Goal: Information Seeking & Learning: Check status

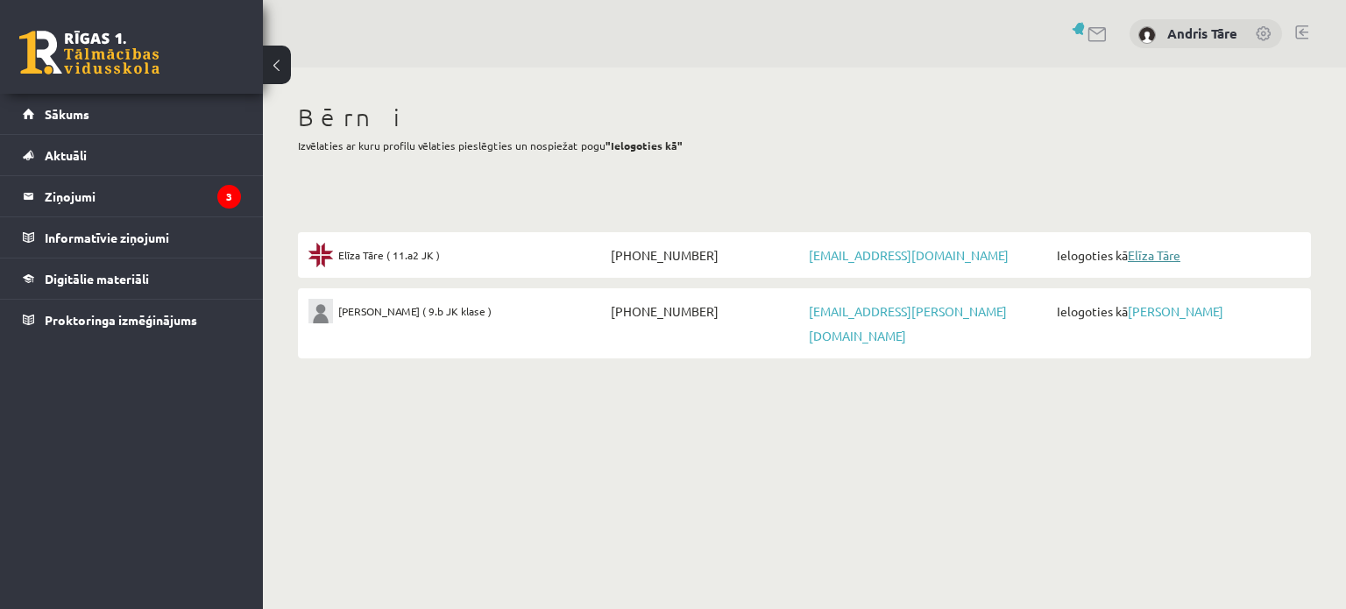
drag, startPoint x: 0, startPoint y: 0, endPoint x: 1167, endPoint y: 251, distance: 1193.8
click at [1167, 251] on link "Elīza Tāre" at bounding box center [1154, 255] width 53 height 16
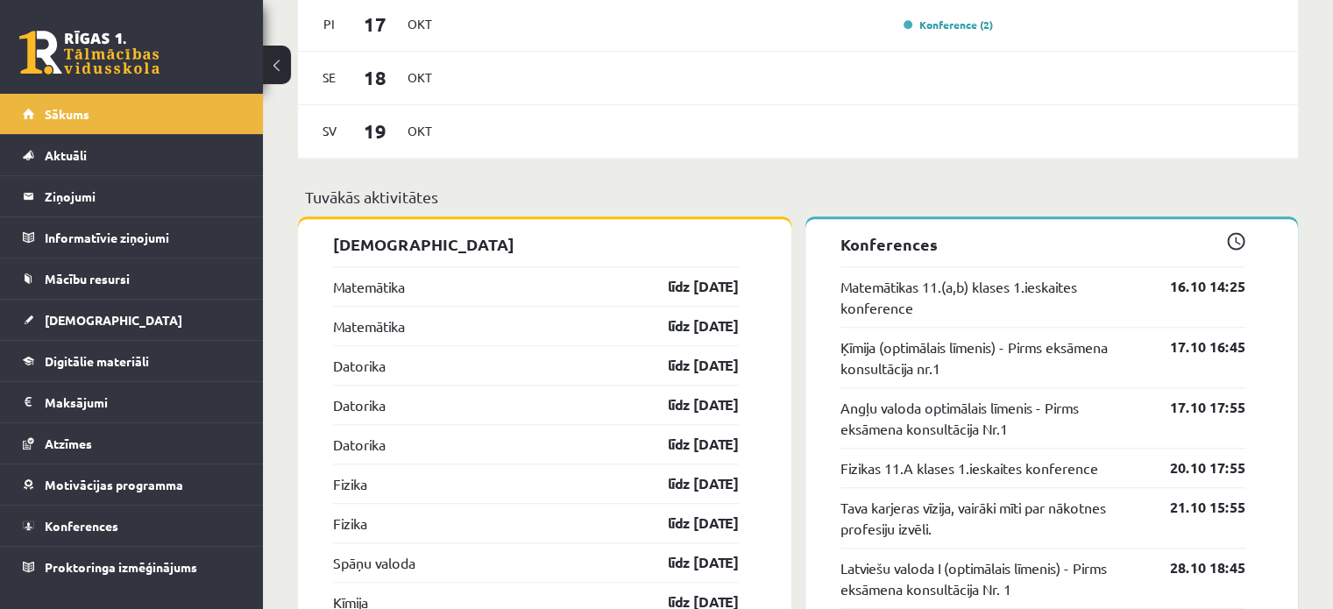
scroll to position [1489, 0]
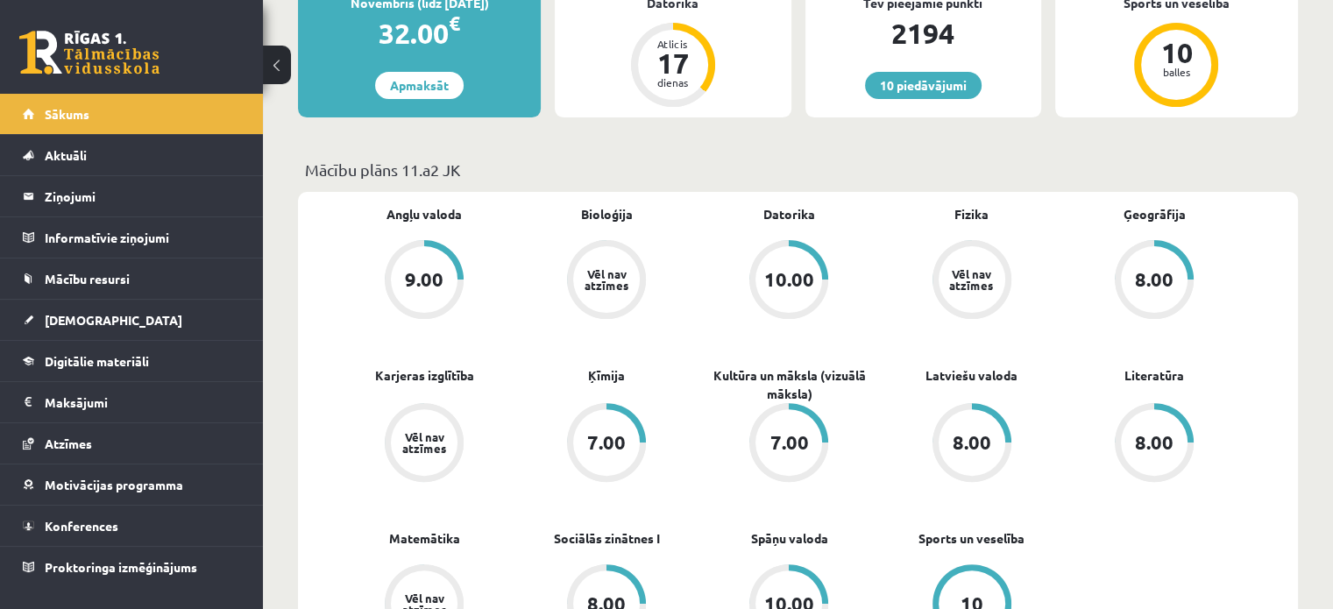
scroll to position [0, 0]
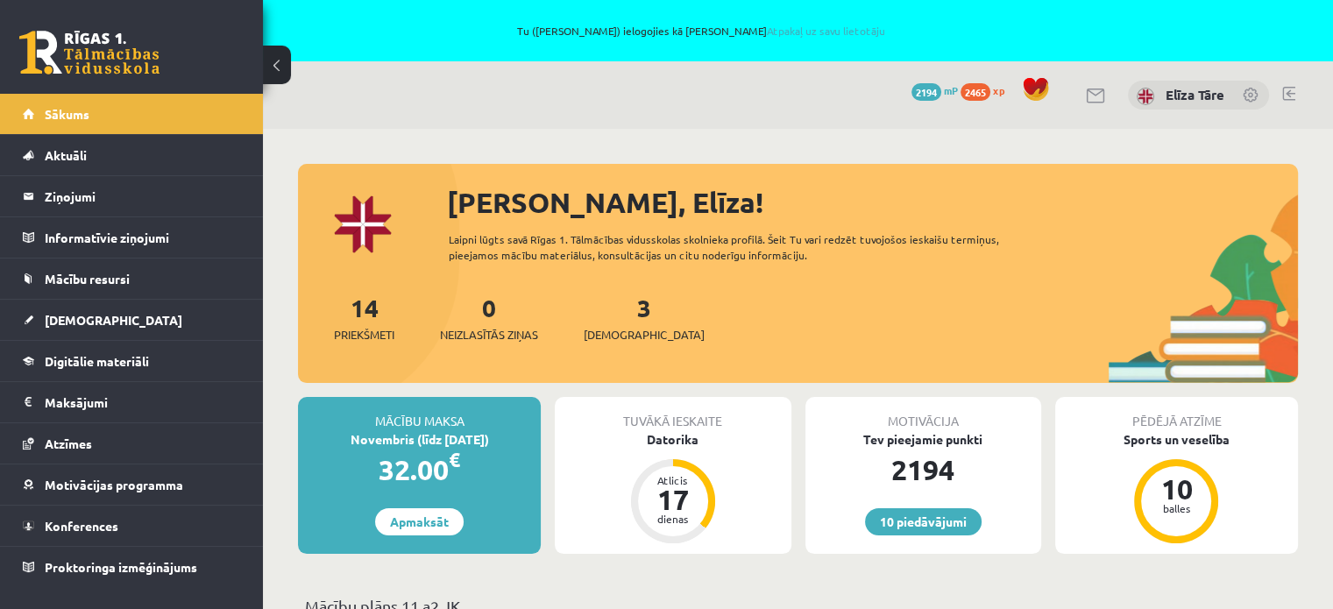
click at [1245, 89] on link at bounding box center [1251, 97] width 18 height 18
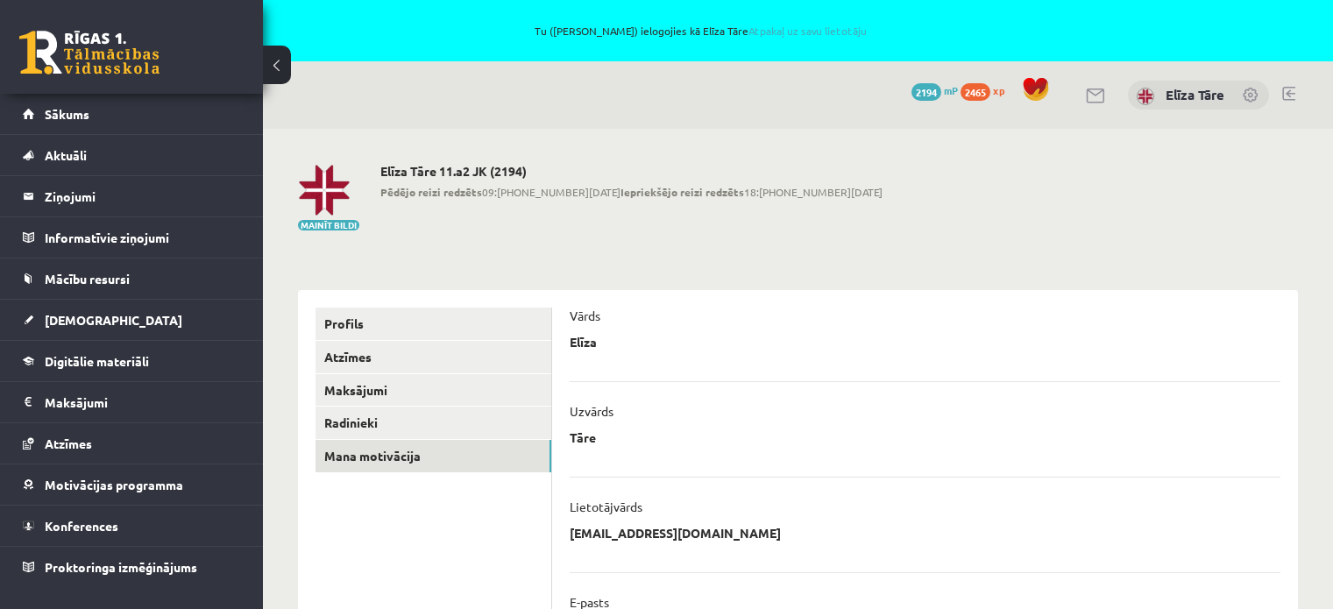
click at [451, 455] on link "Mana motivācija" at bounding box center [433, 456] width 236 height 32
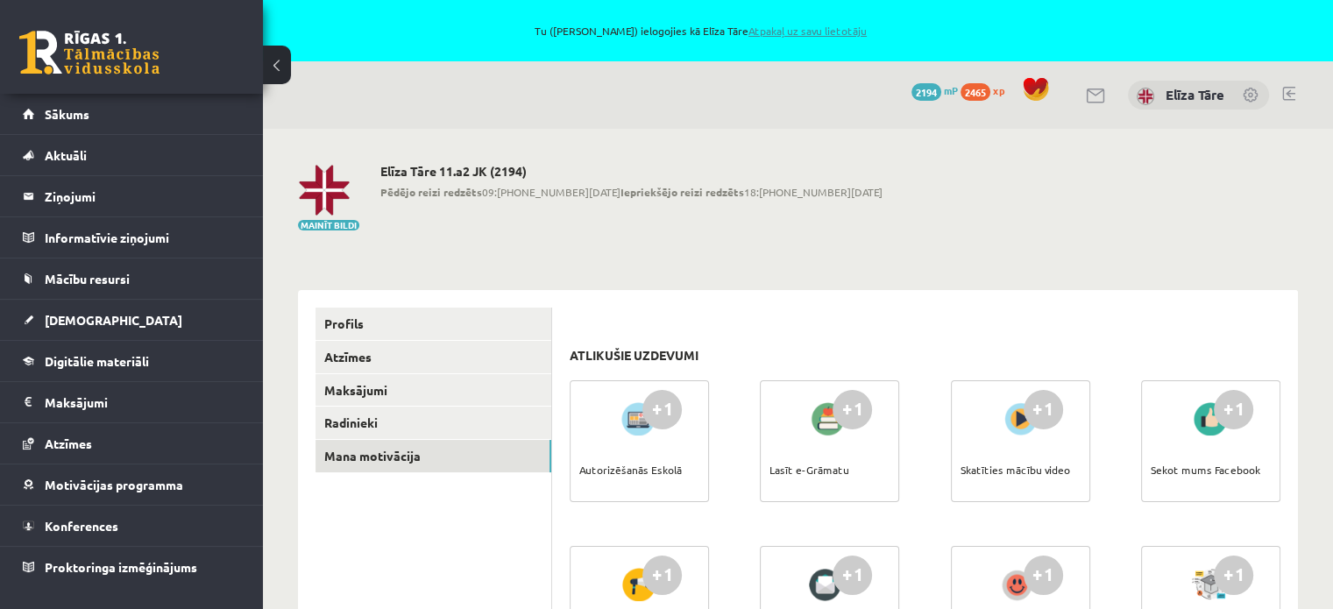
click at [753, 30] on link "Atpakaļ uz savu lietotāju" at bounding box center [807, 31] width 118 height 14
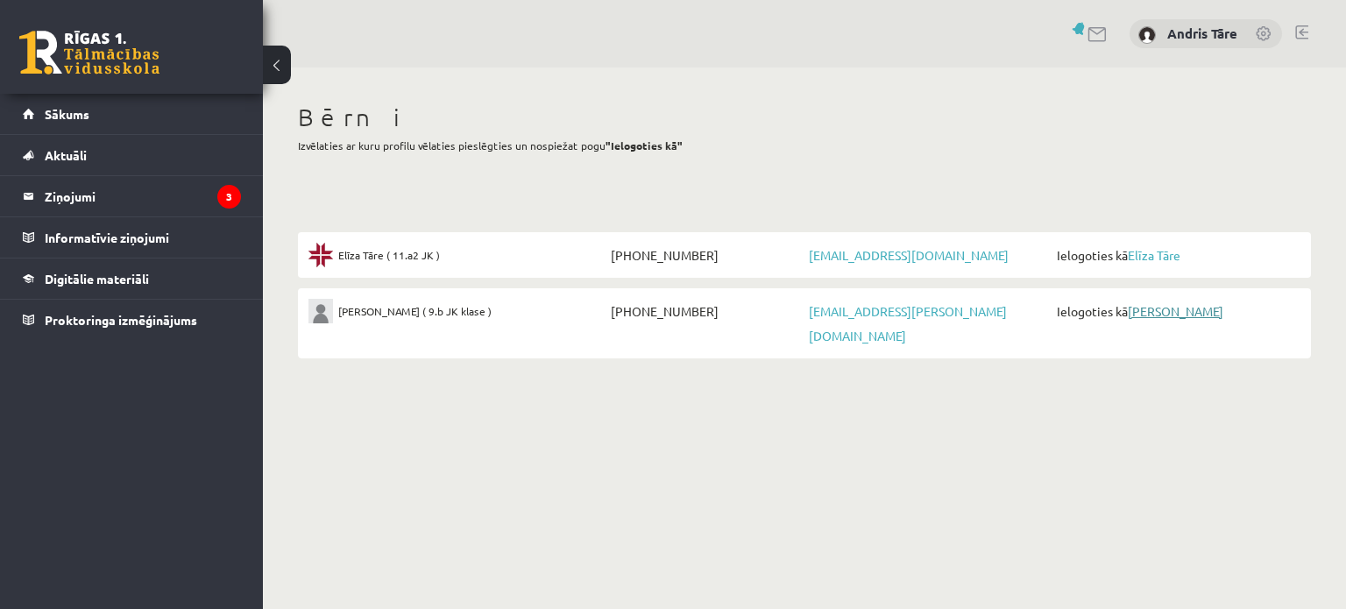
click at [1159, 306] on link "[PERSON_NAME]" at bounding box center [1175, 311] width 95 height 16
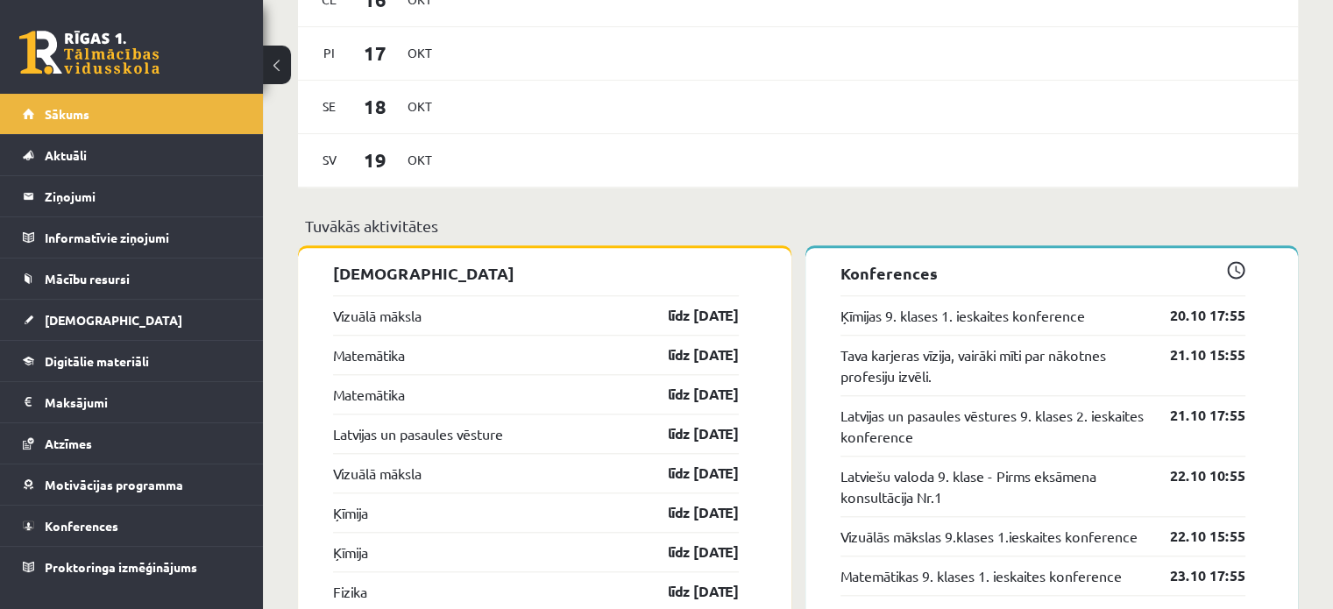
scroll to position [1840, 0]
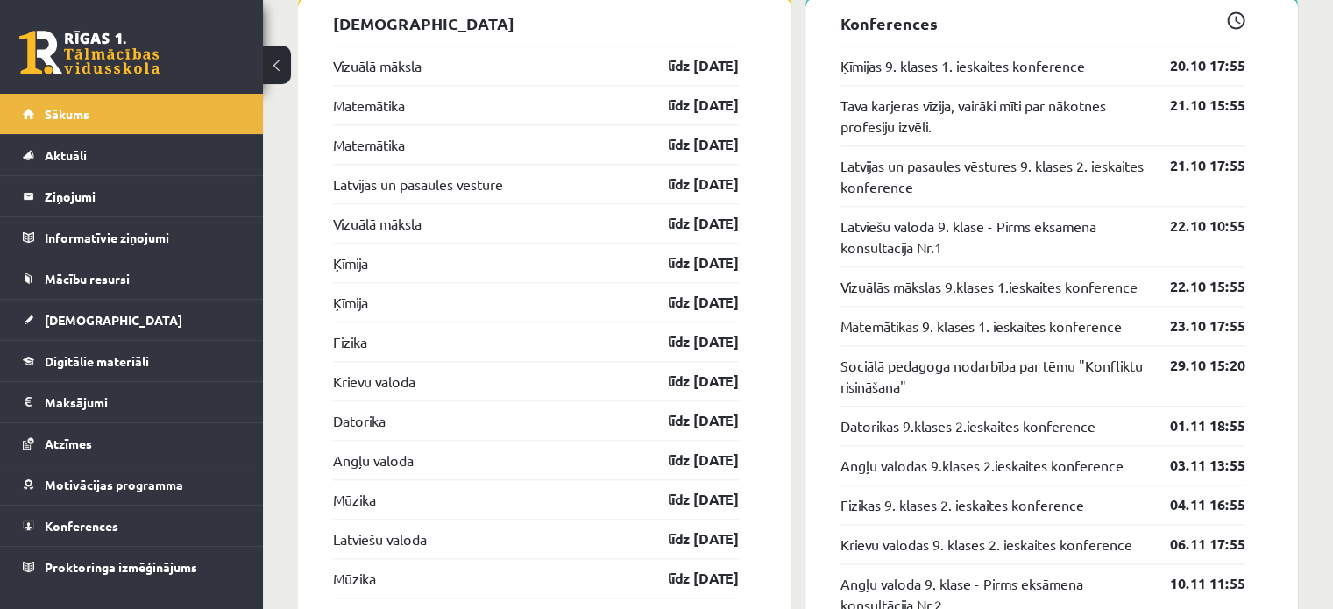
drag, startPoint x: 750, startPoint y: 269, endPoint x: 318, endPoint y: 115, distance: 458.6
click at [295, 138] on div "Sveiks, Jānis ! Laipni lūgts savā Rīgas 1. Tālmācības vidusskolas skolnieka pro…" at bounding box center [798, 306] width 1070 height 4035
drag, startPoint x: 770, startPoint y: 137, endPoint x: 760, endPoint y: 126, distance: 14.9
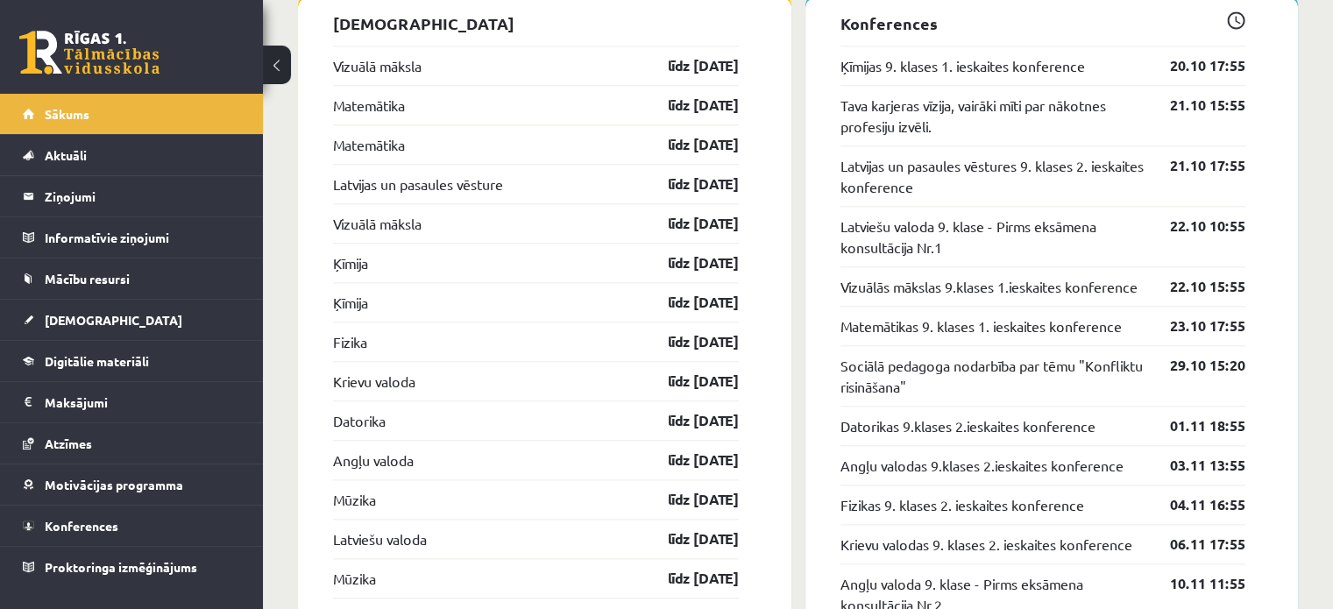
drag, startPoint x: 755, startPoint y: 116, endPoint x: 561, endPoint y: 145, distance: 196.6
click at [534, 31] on p "Ieskaites" at bounding box center [536, 23] width 406 height 24
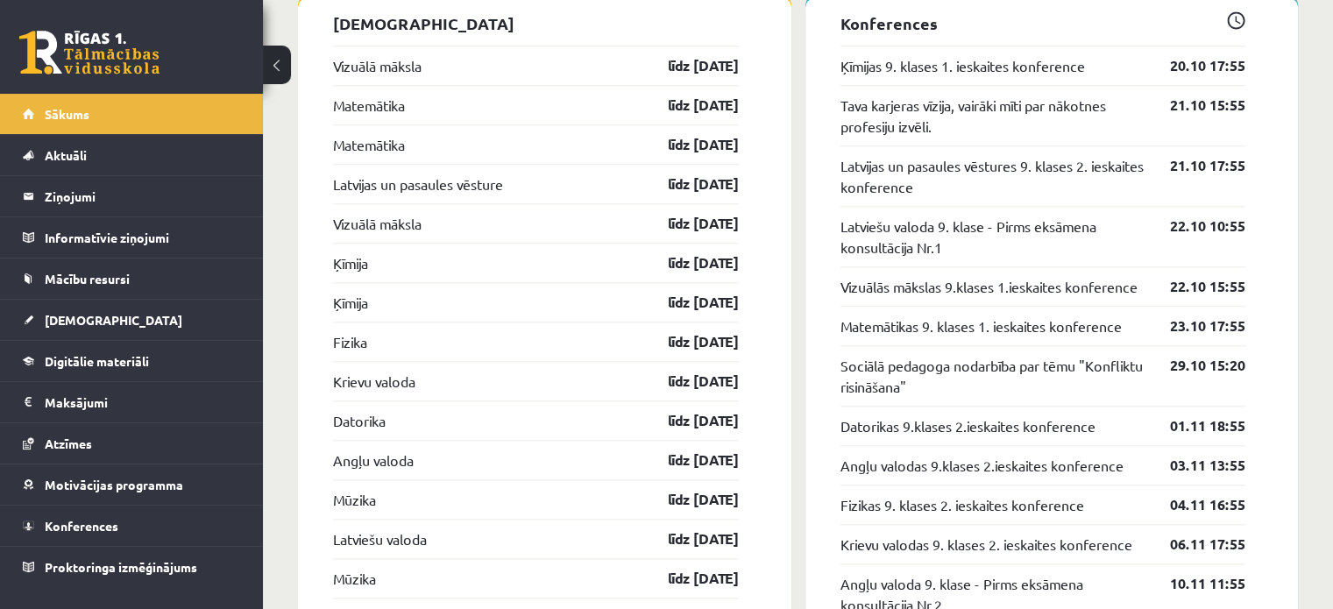
drag, startPoint x: 329, startPoint y: 146, endPoint x: 751, endPoint y: 269, distance: 438.9
drag, startPoint x: 902, startPoint y: 202, endPoint x: 906, endPoint y: -94, distance: 296.2
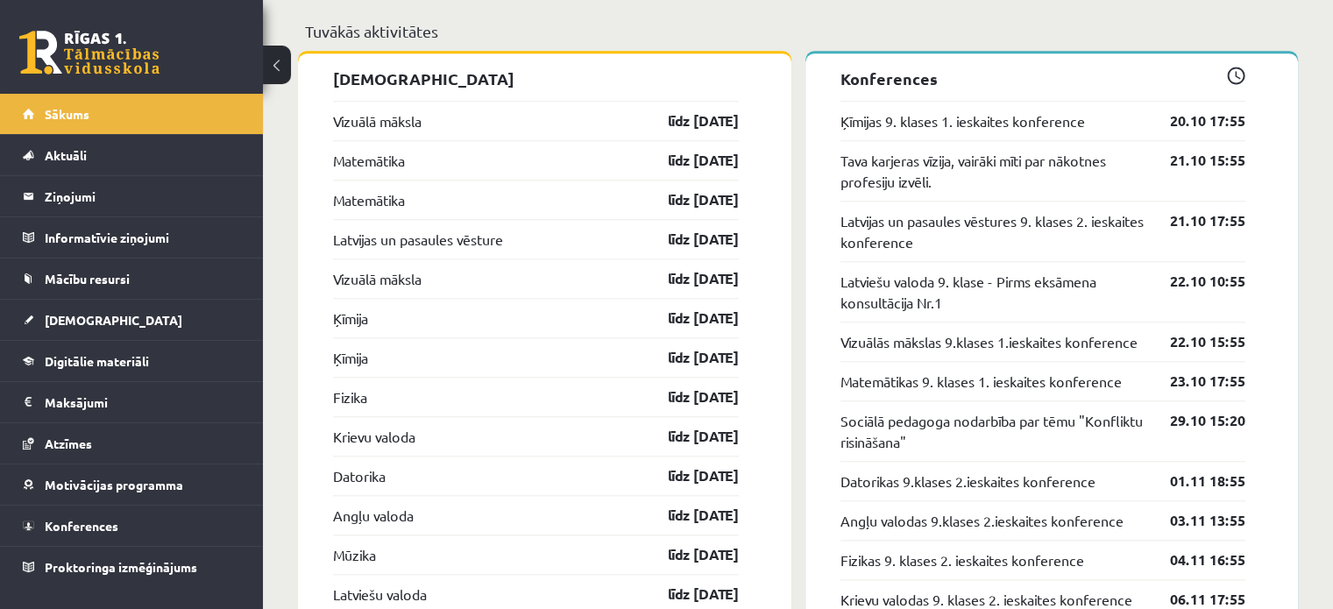
scroll to position [1780, 0]
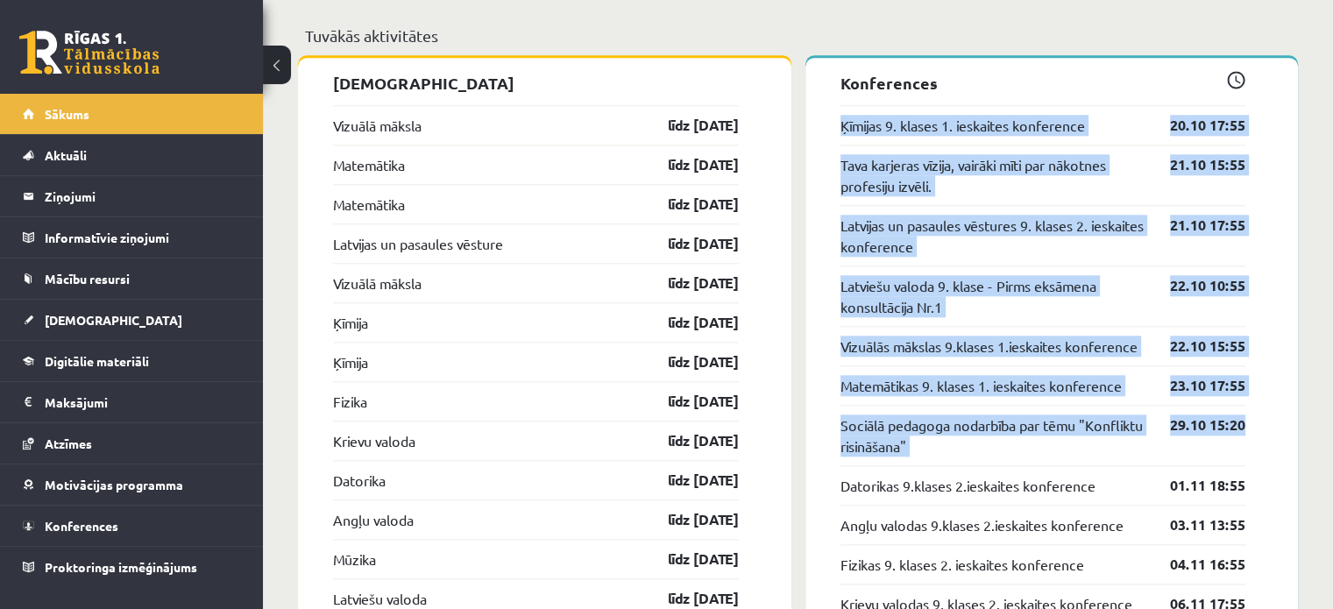
drag, startPoint x: 1255, startPoint y: 450, endPoint x: 821, endPoint y: 126, distance: 542.1
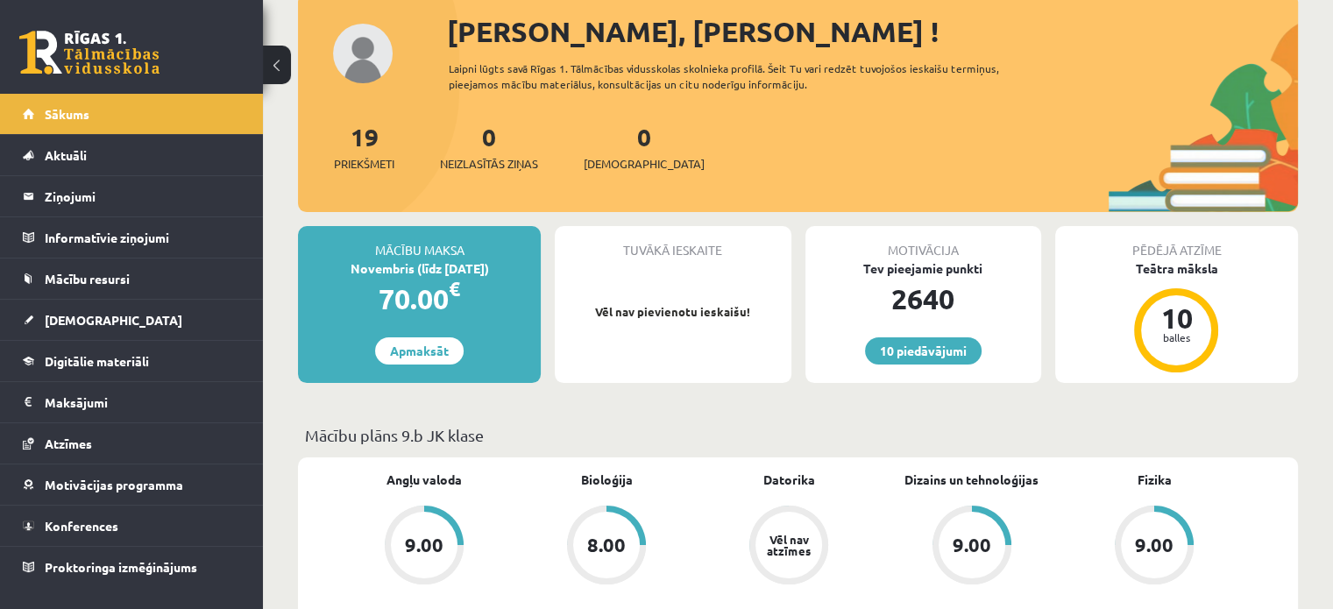
scroll to position [0, 0]
